Goal: Information Seeking & Learning: Learn about a topic

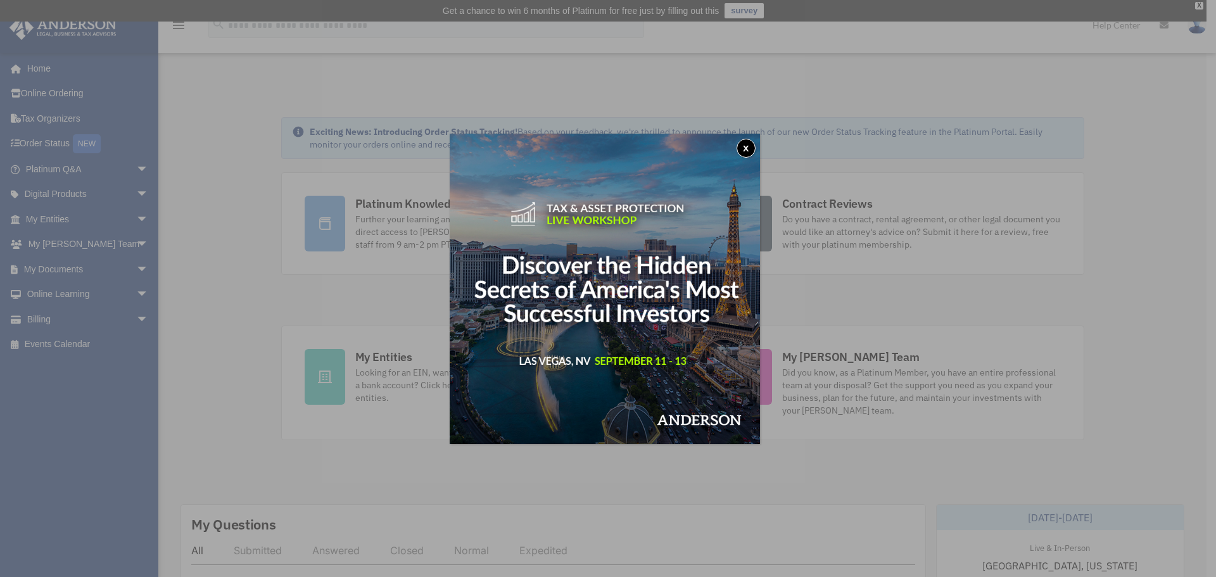
click at [753, 146] on button "x" at bounding box center [746, 148] width 19 height 19
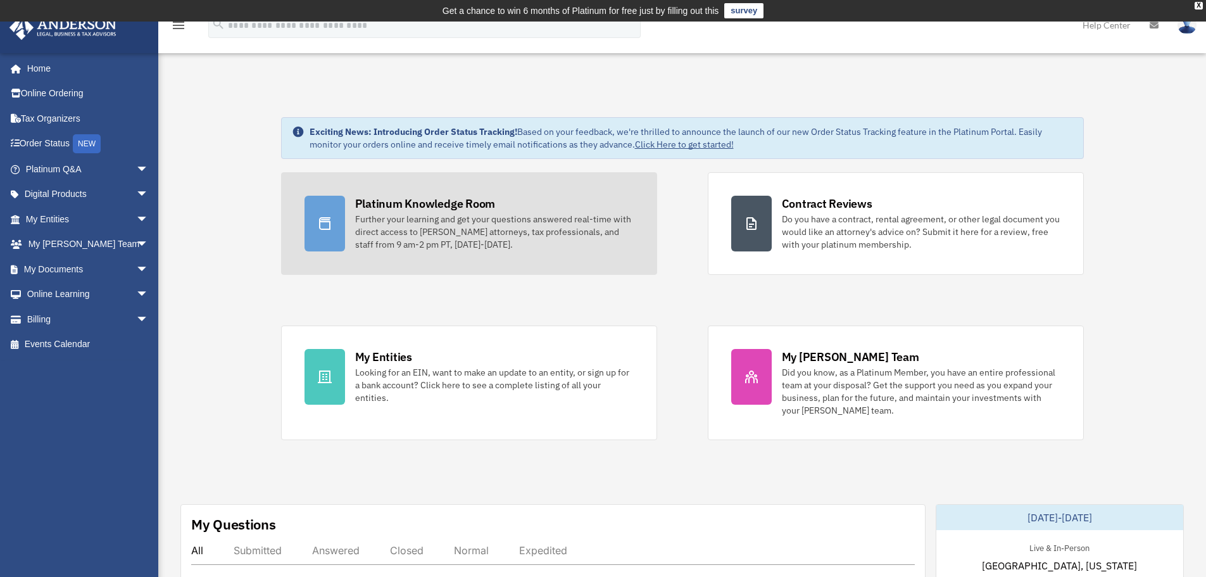
click at [439, 223] on div "Further your learning and get your questions answered real-time with direct acc…" at bounding box center [494, 232] width 279 height 38
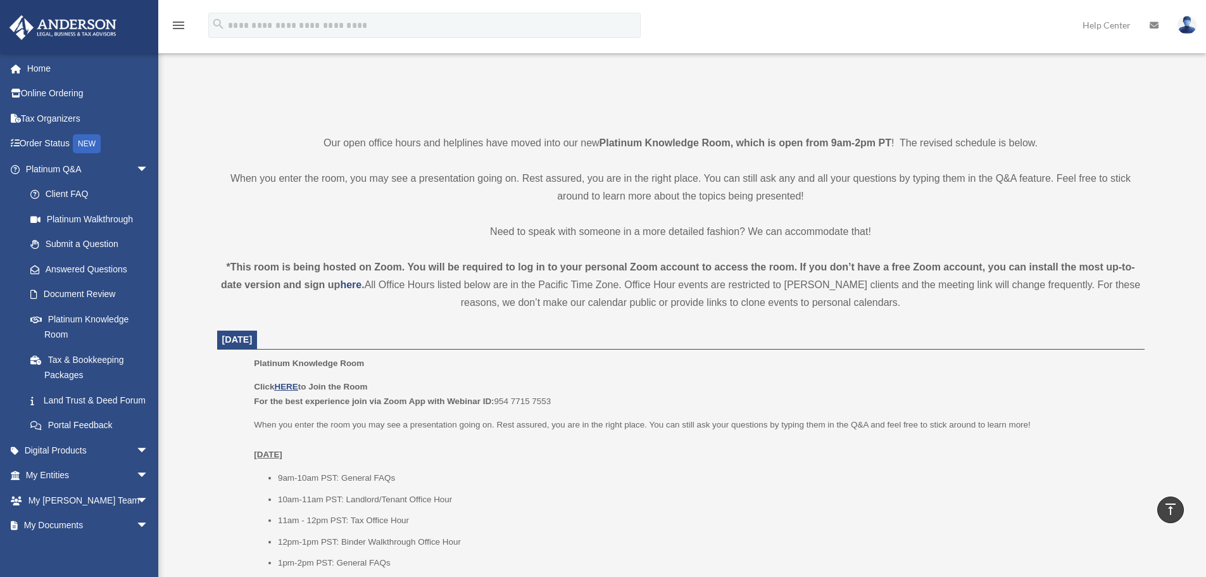
scroll to position [317, 0]
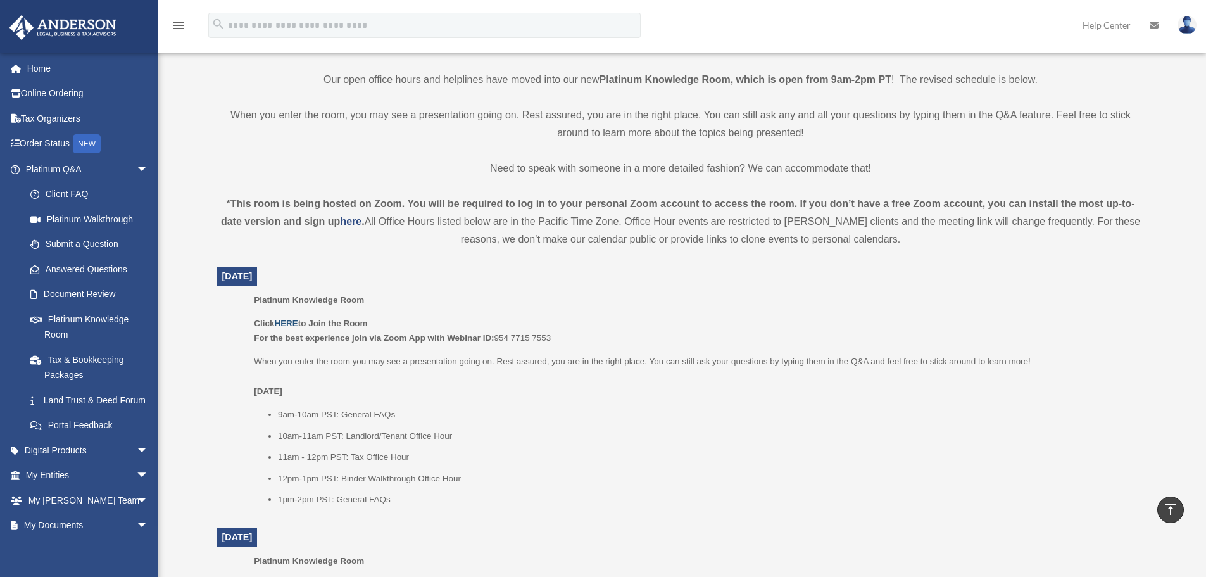
click at [288, 321] on u "HERE" at bounding box center [285, 323] width 23 height 9
click at [297, 322] on u "HERE" at bounding box center [285, 323] width 23 height 9
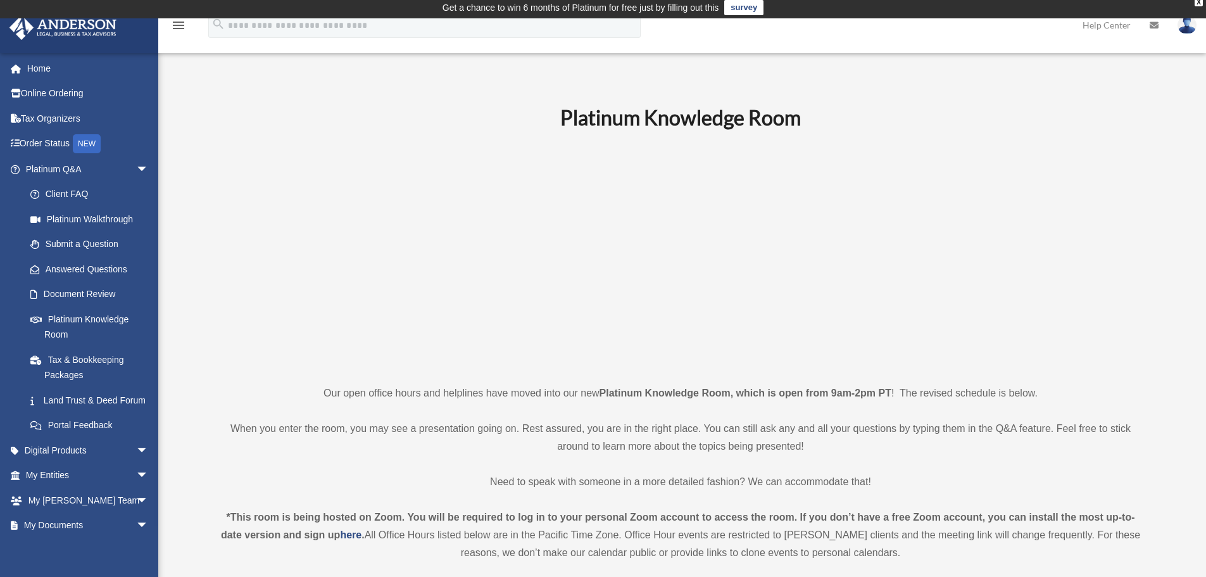
scroll to position [0, 0]
